Goal: Transaction & Acquisition: Download file/media

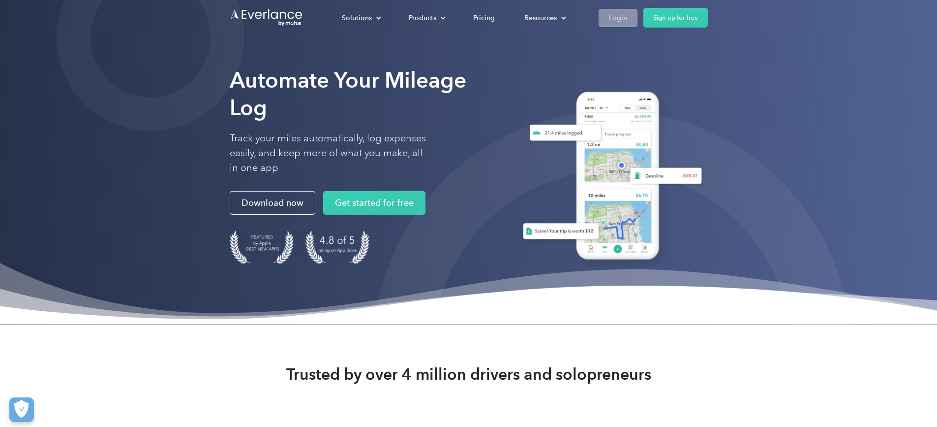
click at [627, 15] on div "Login" at bounding box center [618, 18] width 18 height 12
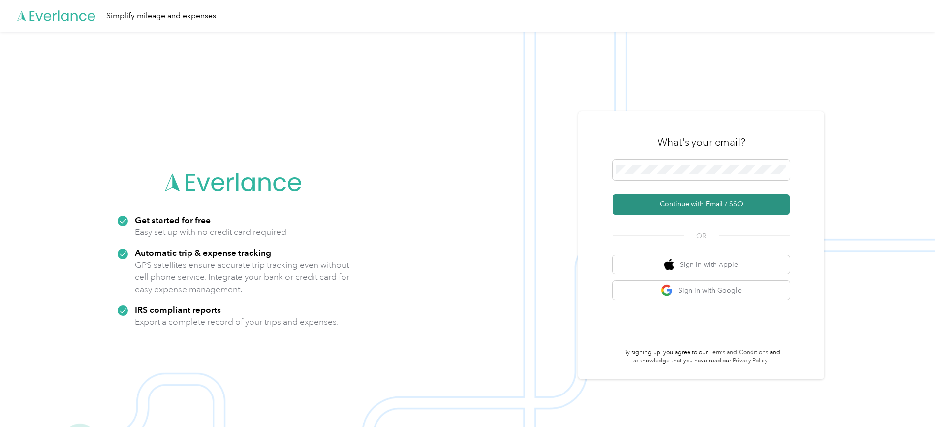
click at [669, 206] on button "Continue with Email / SSO" at bounding box center [701, 204] width 177 height 21
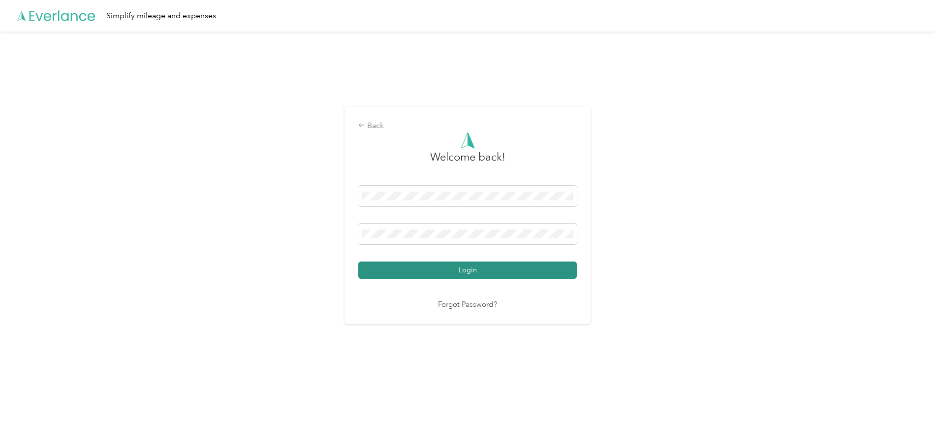
click at [439, 269] on button "Login" at bounding box center [467, 269] width 218 height 17
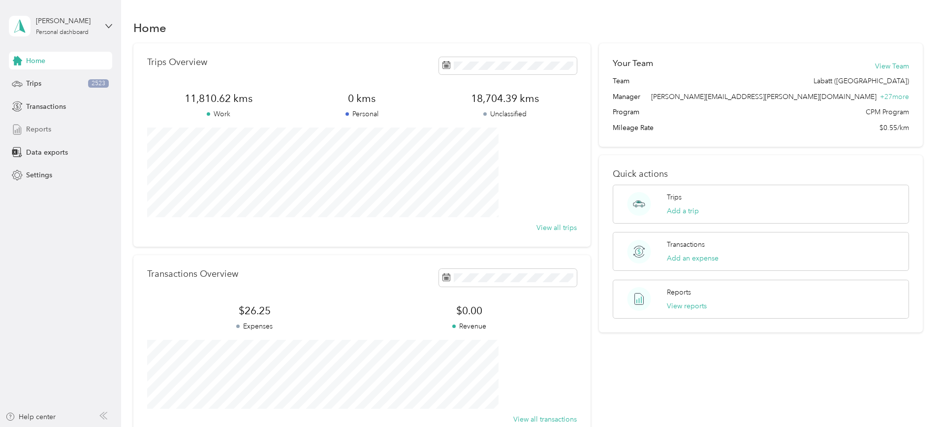
click at [35, 129] on span "Reports" at bounding box center [38, 129] width 25 height 10
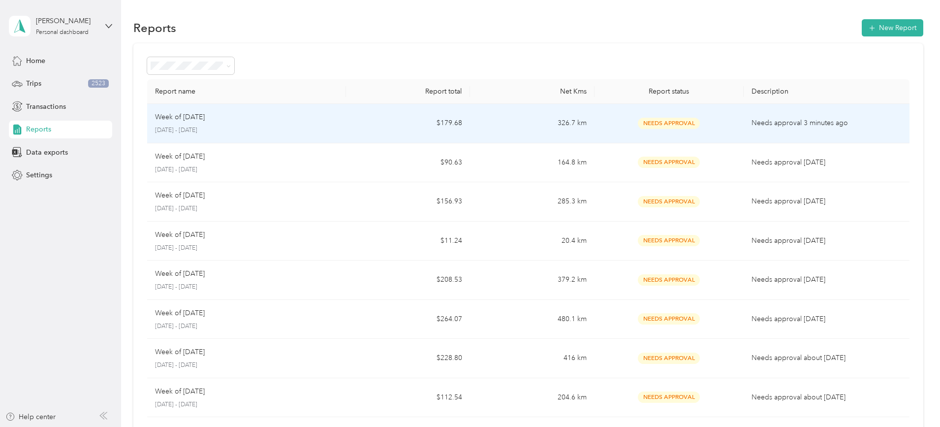
click at [494, 126] on td "326.7 km" at bounding box center [532, 123] width 124 height 39
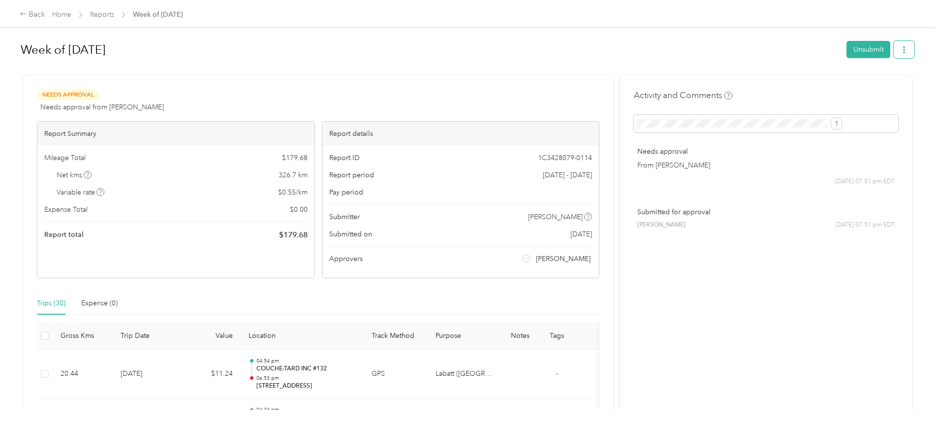
click at [894, 44] on button "button" at bounding box center [904, 49] width 21 height 17
click at [806, 89] on span "Download" at bounding box center [795, 86] width 32 height 10
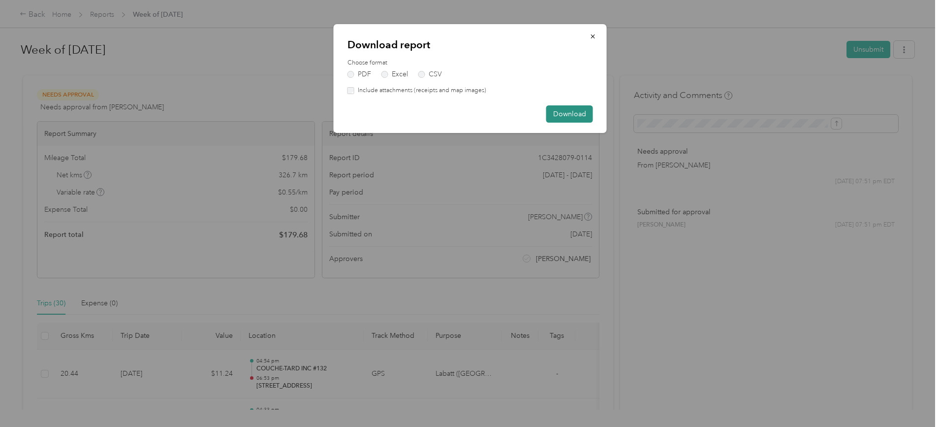
click at [571, 115] on button "Download" at bounding box center [569, 113] width 47 height 17
